Goal: Check status: Check status

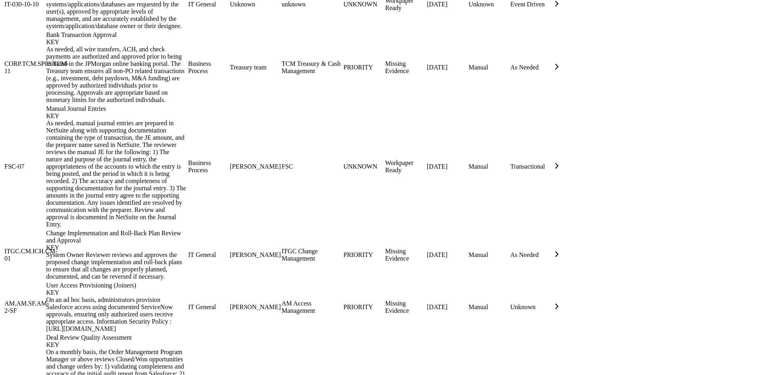
scroll to position [1069, 0]
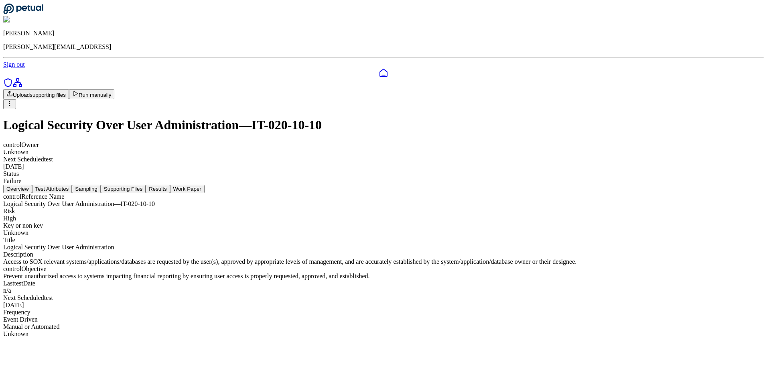
click at [115, 89] on button "Run manually" at bounding box center [92, 94] width 46 height 10
click at [339, 25] on header "[PERSON_NAME] [PERSON_NAME][EMAIL_ADDRESS] Sign out" at bounding box center [383, 35] width 760 height 65
click at [260, 184] on nav "Overview Test Attributes Sampling Supporting Files Results Work Paper" at bounding box center [383, 188] width 760 height 8
click at [266, 184] on nav "Overview Test Attributes Sampling Supporting Files Results Work Paper" at bounding box center [383, 188] width 760 height 8
click at [101, 184] on button "Sampling" at bounding box center [86, 188] width 29 height 8
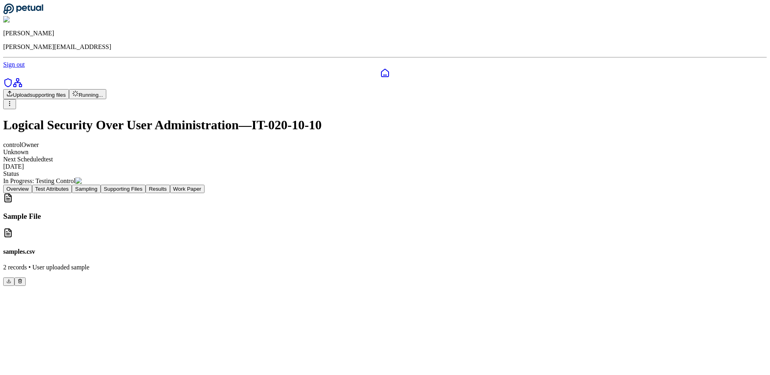
click at [146, 184] on button "Supporting Files" at bounding box center [123, 188] width 45 height 8
